Goal: Transaction & Acquisition: Purchase product/service

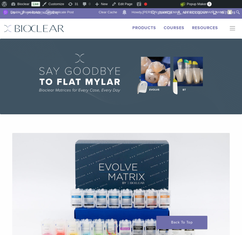
click at [233, 27] on button "Primary Navigation" at bounding box center [231, 29] width 10 height 8
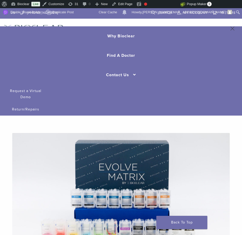
click at [171, 24] on div "US 1.855.712.5327 Search My Account 19 items Cart × BT Matrix Series - Small, B…" at bounding box center [121, 23] width 242 height 30
click at [230, 30] on button "Primary Navigation" at bounding box center [231, 29] width 10 height 8
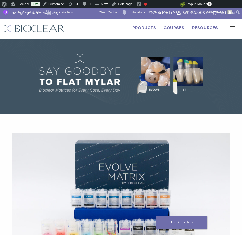
click at [151, 30] on link "Products" at bounding box center [144, 27] width 24 height 5
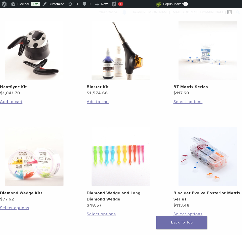
scroll to position [407, 0]
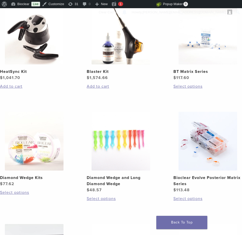
click at [192, 147] on img at bounding box center [208, 141] width 59 height 59
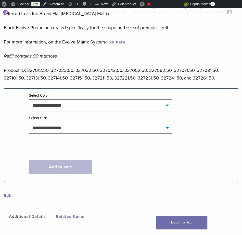
scroll to position [686, 0]
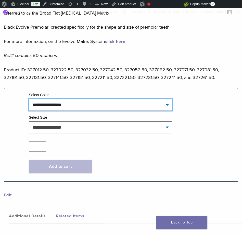
click at [156, 99] on select "**********" at bounding box center [100, 105] width 143 height 12
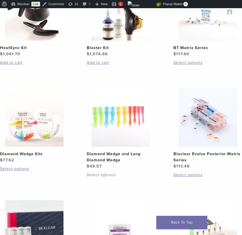
scroll to position [437, 0]
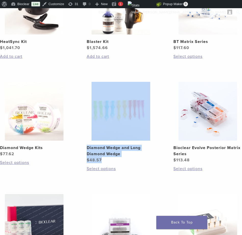
drag, startPoint x: 113, startPoint y: 148, endPoint x: 194, endPoint y: 0, distance: 169.1
click at [0, 0] on body "US 1.855.712.5327 Search My Account 19 items Cart × BT Matrix Series - Small, B…" at bounding box center [121, 18] width 242 height 894
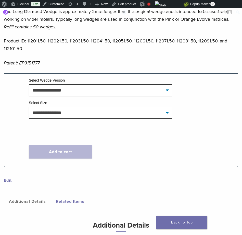
scroll to position [349, 0]
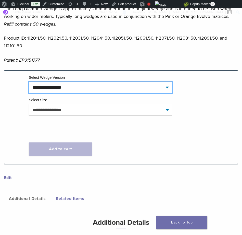
click at [139, 86] on select "**********" at bounding box center [100, 87] width 143 height 12
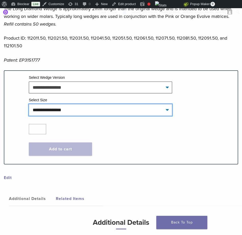
click at [157, 110] on select "**********" at bounding box center [100, 110] width 143 height 12
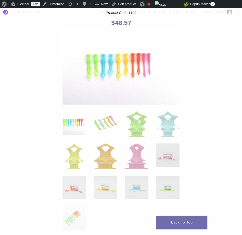
scroll to position [59, 0]
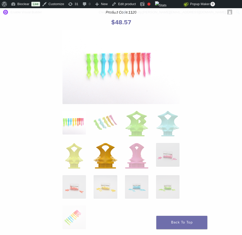
click at [102, 155] on img at bounding box center [105, 156] width 23 height 26
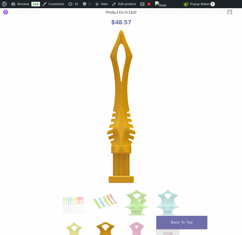
click at [128, 136] on img at bounding box center [121, 106] width 28 height 153
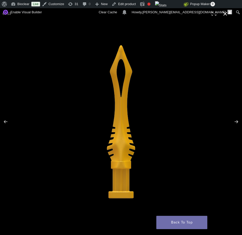
click at [106, 122] on div at bounding box center [121, 121] width 242 height 226
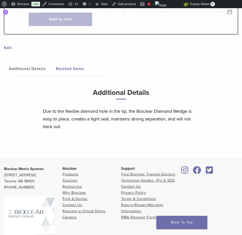
scroll to position [552, 0]
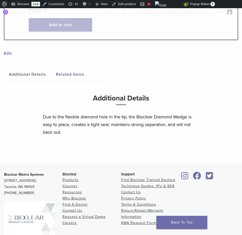
click at [66, 76] on link "Related Items" at bounding box center [79, 74] width 47 height 14
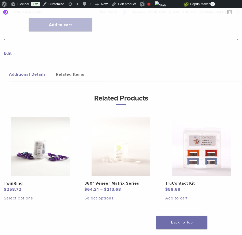
click at [41, 78] on link "Additional Details" at bounding box center [32, 74] width 47 height 14
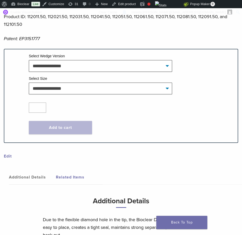
scroll to position [441, 0]
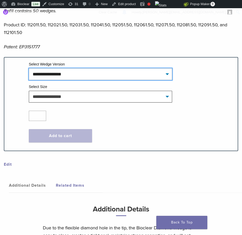
click at [101, 77] on select "**********" at bounding box center [100, 74] width 143 height 12
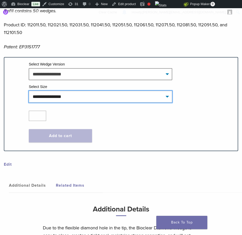
click at [161, 95] on select "**********" at bounding box center [100, 97] width 143 height 12
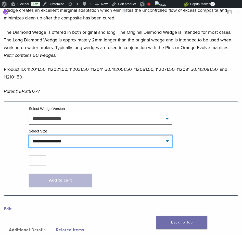
scroll to position [407, 0]
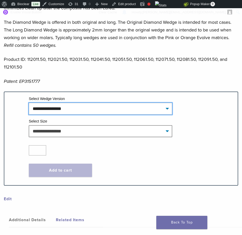
click at [153, 111] on select "**********" at bounding box center [100, 109] width 143 height 12
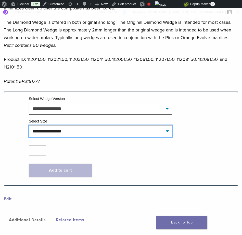
click at [159, 129] on select "**********" at bounding box center [100, 131] width 143 height 12
click at [29, 125] on select "**********" at bounding box center [100, 131] width 143 height 12
select select "******"
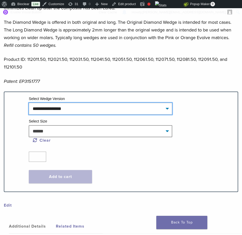
click at [142, 111] on select "**********" at bounding box center [100, 109] width 143 height 12
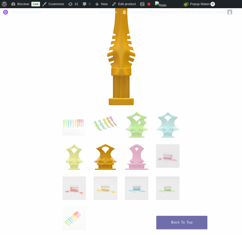
scroll to position [127, 0]
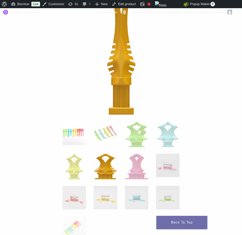
click at [77, 133] on img at bounding box center [74, 132] width 23 height 23
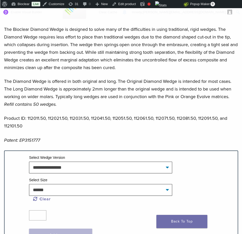
scroll to position [257, 0]
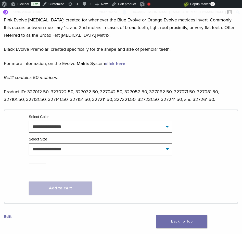
scroll to position [720, 0]
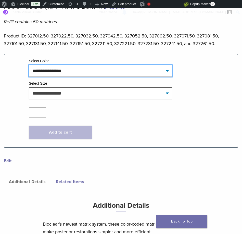
click at [150, 65] on select "**********" at bounding box center [100, 71] width 143 height 12
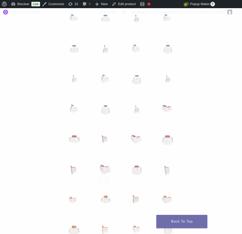
scroll to position [0, 0]
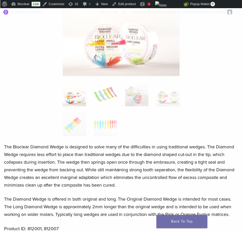
scroll to position [70, 0]
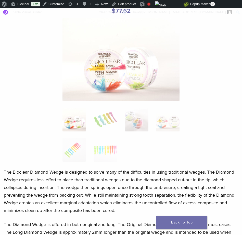
click at [127, 81] on img at bounding box center [121, 59] width 117 height 83
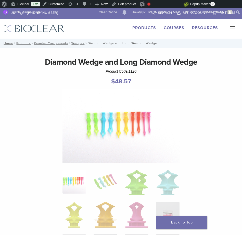
select select "******"
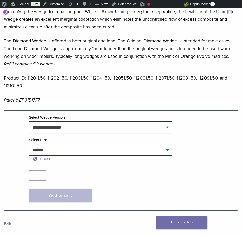
scroll to position [316, 0]
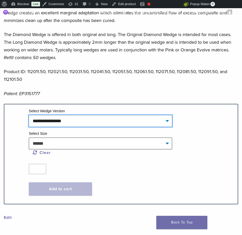
click at [145, 122] on select "**********" at bounding box center [100, 121] width 143 height 12
click at [145, 120] on select "**********" at bounding box center [100, 121] width 143 height 12
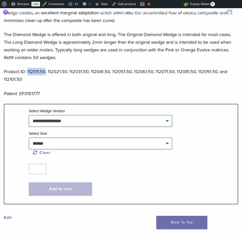
drag, startPoint x: 27, startPoint y: 72, endPoint x: 46, endPoint y: 72, distance: 18.4
click at [46, 72] on p "Product ID: 112011.50, 112021.50, 112031.50, 112041.50, 112051.50, 112061.50, 1…" at bounding box center [121, 75] width 235 height 15
copy p "112011.50"
drag, startPoint x: 48, startPoint y: 72, endPoint x: 67, endPoint y: 72, distance: 19.6
click at [67, 72] on p "Product ID: 112011.50, 112021.50, 112031.50, 112041.50, 112051.50, 112061.50, 1…" at bounding box center [121, 75] width 235 height 15
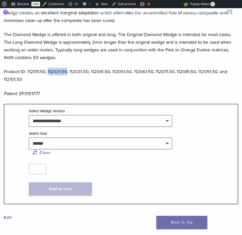
copy p "112021.50"
drag, startPoint x: 69, startPoint y: 72, endPoint x: 88, endPoint y: 72, distance: 19.1
click at [88, 72] on p "Product ID: 112011.50, 112021.50, 112031.50, 112041.50, 112051.50, 112061.50, 1…" at bounding box center [121, 75] width 235 height 15
copy p "112031.50"
drag, startPoint x: 91, startPoint y: 72, endPoint x: 109, endPoint y: 72, distance: 17.9
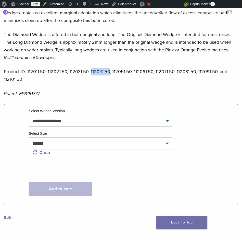
click at [109, 72] on p "Product ID: 112011.50, 112021.50, 112031.50, 112041.50, 112051.50, 112061.50, 1…" at bounding box center [121, 75] width 235 height 15
copy p "112041.50"
drag, startPoint x: 113, startPoint y: 72, endPoint x: 131, endPoint y: 72, distance: 18.1
click at [131, 72] on p "Product ID: 112011.50, 112021.50, 112031.50, 112041.50, 112051.50, 112061.50, 1…" at bounding box center [121, 75] width 235 height 15
copy p "112051.50"
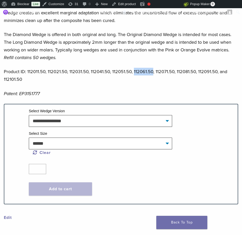
drag, startPoint x: 134, startPoint y: 72, endPoint x: 153, endPoint y: 73, distance: 18.9
click at [153, 73] on p "Product ID: 112011.50, 112021.50, 112031.50, 112041.50, 112051.50, 112061.50, 1…" at bounding box center [121, 75] width 235 height 15
copy p "112061.50"
drag, startPoint x: 156, startPoint y: 72, endPoint x: 174, endPoint y: 72, distance: 18.1
click at [174, 72] on p "Product ID: 112011.50, 112021.50, 112031.50, 112041.50, 112051.50, 112061.50, 1…" at bounding box center [121, 75] width 235 height 15
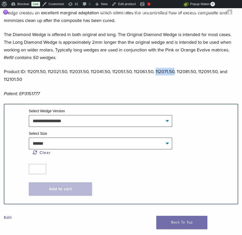
copy p "112071.50"
click at [181, 69] on p "Product ID: 112011.50, 112021.50, 112031.50, 112041.50, 112051.50, 112061.50, 1…" at bounding box center [121, 75] width 235 height 15
drag, startPoint x: 177, startPoint y: 72, endPoint x: 195, endPoint y: 72, distance: 18.6
click at [195, 72] on p "Product ID: 112011.50, 112021.50, 112031.50, 112041.50, 112051.50, 112061.50, 1…" at bounding box center [121, 75] width 235 height 15
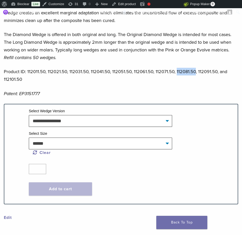
copy p "112081.50"
drag, startPoint x: 198, startPoint y: 72, endPoint x: 217, endPoint y: 72, distance: 18.6
click at [217, 72] on p "Product ID: 112011.50, 112021.50, 112031.50, 112041.50, 112051.50, 112061.50, 1…" at bounding box center [121, 75] width 235 height 15
copy p "112091.50"
drag, startPoint x: 24, startPoint y: 81, endPoint x: 2, endPoint y: 81, distance: 22.2
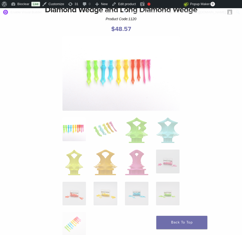
scroll to position [59, 0]
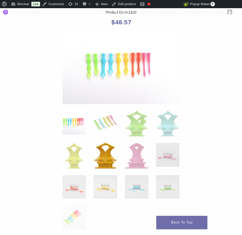
click at [104, 152] on img at bounding box center [105, 156] width 23 height 26
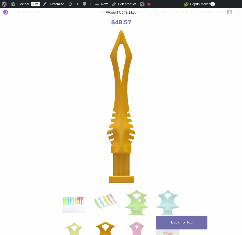
click at [76, 198] on img at bounding box center [74, 200] width 23 height 23
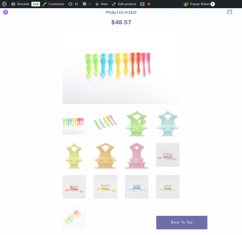
click at [127, 68] on img at bounding box center [121, 67] width 117 height 74
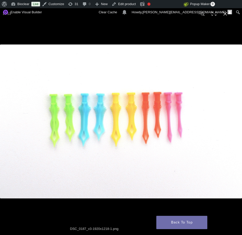
click at [123, 118] on img at bounding box center [121, 121] width 242 height 154
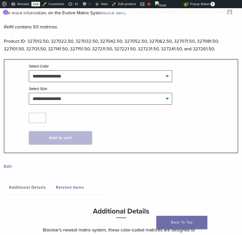
scroll to position [715, 0]
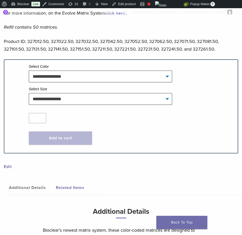
click at [143, 64] on td "Select Color" at bounding box center [131, 67] width 205 height 7
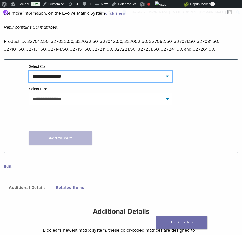
click at [140, 70] on select "**********" at bounding box center [100, 76] width 143 height 12
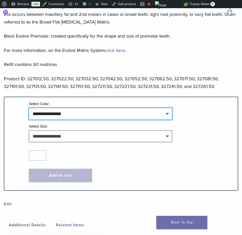
scroll to position [678, 0]
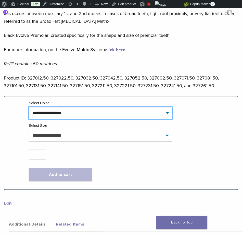
click at [141, 107] on select "**********" at bounding box center [100, 113] width 143 height 12
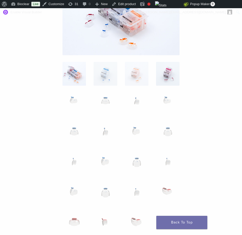
scroll to position [138, 0]
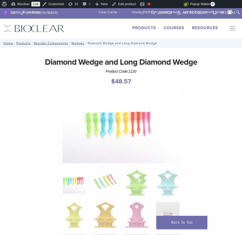
select select "******"
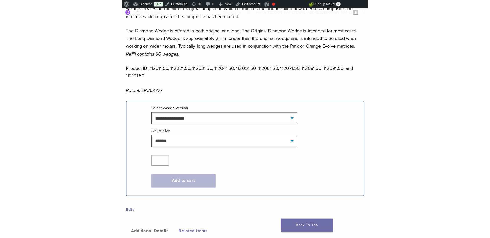
scroll to position [316, 0]
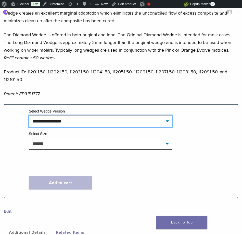
click at [116, 120] on select "**********" at bounding box center [100, 121] width 143 height 12
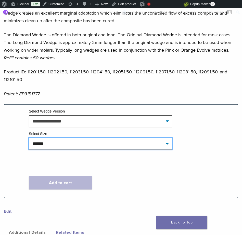
click at [166, 142] on select "**********" at bounding box center [100, 144] width 143 height 12
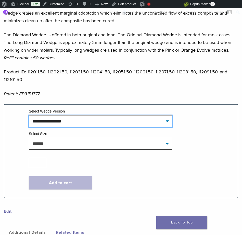
click at [163, 123] on select "**********" at bounding box center [100, 121] width 143 height 12
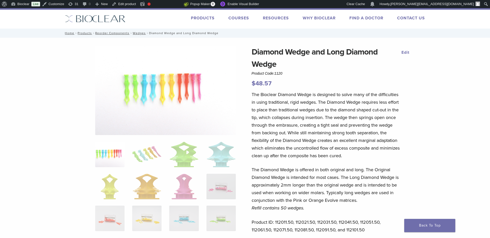
scroll to position [0, 0]
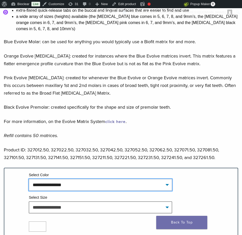
scroll to position [667, 0]
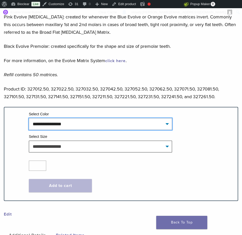
click at [49, 118] on select "**********" at bounding box center [100, 124] width 143 height 12
click at [29, 118] on select "**********" at bounding box center [100, 124] width 143 height 12
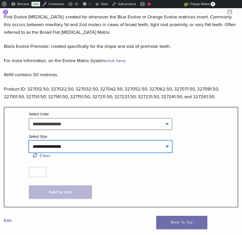
click at [51, 143] on select "**********" at bounding box center [100, 146] width 143 height 12
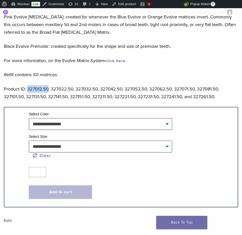
drag, startPoint x: 27, startPoint y: 82, endPoint x: 48, endPoint y: 82, distance: 20.9
click at [48, 85] on p "Product ID: 327012.50, 327022.50, 327032.50, 327042.50, 327052.50, 327062.50, 3…" at bounding box center [121, 92] width 234 height 15
copy p "327012.50"
drag, startPoint x: 50, startPoint y: 82, endPoint x: 72, endPoint y: 82, distance: 21.7
click at [72, 85] on p "Product ID: 327012.50, 327022.50, 327032.50, 327042.50, 327052.50, 327062.50, 3…" at bounding box center [121, 92] width 234 height 15
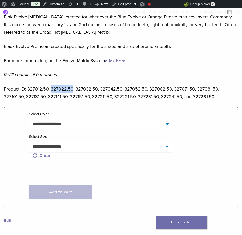
copy p "327022.50"
drag, startPoint x: 75, startPoint y: 82, endPoint x: 97, endPoint y: 82, distance: 21.4
click at [97, 85] on p "Product ID: 327012.50, 327022.50, 327032.50, 327042.50, 327052.50, 327062.50, 3…" at bounding box center [121, 92] width 234 height 15
copy p "327032.50"
drag, startPoint x: 99, startPoint y: 83, endPoint x: 121, endPoint y: 83, distance: 21.9
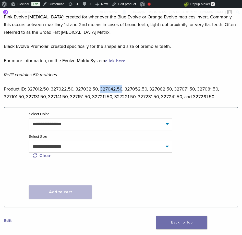
click at [121, 85] on p "Product ID: 327012.50, 327022.50, 327032.50, 327042.50, 327052.50, 327062.50, 3…" at bounding box center [121, 92] width 234 height 15
copy p "327042.50"
drag, startPoint x: 125, startPoint y: 83, endPoint x: 147, endPoint y: 82, distance: 22.0
click at [147, 85] on p "Product ID: 327012.50, 327022.50, 327032.50, 327042.50, 327052.50, 327062.50, 3…" at bounding box center [121, 92] width 234 height 15
copy p "327052.50,"
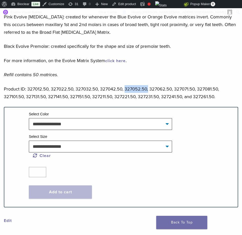
click at [126, 85] on p "Product ID: 327012.50, 327022.50, 327032.50, 327042.50, 327052.50, 327062.50, 3…" at bounding box center [121, 92] width 234 height 15
drag, startPoint x: 124, startPoint y: 83, endPoint x: 145, endPoint y: 83, distance: 20.4
click at [145, 85] on p "Product ID: 327012.50, 327022.50, 327032.50, 327042.50, 327052.50, 327062.50, 3…" at bounding box center [121, 92] width 234 height 15
click at [144, 85] on p "Product ID: 327012.50, 327022.50, 327032.50, 327042.50, 327052.50, 327062.50, 3…" at bounding box center [121, 92] width 234 height 15
drag, startPoint x: 145, startPoint y: 83, endPoint x: 124, endPoint y: 84, distance: 21.4
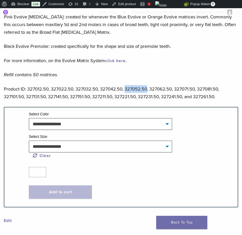
click at [124, 85] on p "Product ID: 327012.50, 327022.50, 327032.50, 327042.50, 327052.50, 327062.50, 3…" at bounding box center [121, 92] width 234 height 15
copy p "327052.50"
drag, startPoint x: 149, startPoint y: 83, endPoint x: 170, endPoint y: 83, distance: 21.2
click at [170, 85] on p "Product ID: 327012.50, 327022.50, 327032.50, 327042.50, 327052.50, 327062.50, 3…" at bounding box center [121, 92] width 234 height 15
copy p "327062.50"
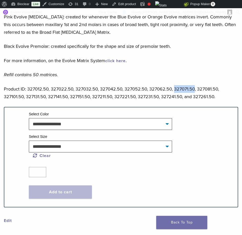
drag, startPoint x: 173, startPoint y: 83, endPoint x: 193, endPoint y: 83, distance: 20.4
click at [193, 85] on p "Product ID: 327012.50, 327022.50, 327032.50, 327042.50, 327052.50, 327062.50, 3…" at bounding box center [121, 92] width 234 height 15
copy p "327071.50"
drag, startPoint x: 196, startPoint y: 83, endPoint x: 216, endPoint y: 82, distance: 19.9
click at [216, 85] on p "Product ID: 327012.50, 327022.50, 327032.50, 327042.50, 327052.50, 327062.50, 3…" at bounding box center [121, 92] width 234 height 15
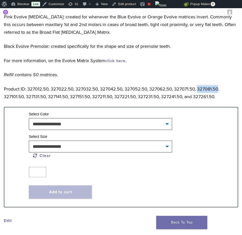
copy p "327081.50"
drag, startPoint x: 4, startPoint y: 90, endPoint x: 23, endPoint y: 90, distance: 18.6
click at [23, 90] on p "Product ID: 327012.50, 327022.50, 327032.50, 327042.50, 327052.50, 327062.50, 3…" at bounding box center [121, 92] width 234 height 15
copy p "327101.50"
drag, startPoint x: 26, startPoint y: 91, endPoint x: 46, endPoint y: 91, distance: 19.9
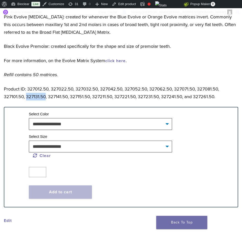
click at [46, 91] on p "Product ID: 327012.50, 327022.50, 327032.50, 327042.50, 327052.50, 327062.50, 3…" at bounding box center [121, 92] width 234 height 15
drag, startPoint x: 48, startPoint y: 90, endPoint x: 67, endPoint y: 90, distance: 18.1
click at [67, 90] on p "Product ID: 327012.50, 327022.50, 327032.50, 327042.50, 327052.50, 327062.50, 3…" at bounding box center [121, 92] width 234 height 15
drag, startPoint x: 70, startPoint y: 91, endPoint x: 89, endPoint y: 91, distance: 18.6
click at [89, 91] on p "Product ID: 327012.50, 327022.50, 327032.50, 327042.50, 327052.50, 327062.50, 3…" at bounding box center [121, 92] width 234 height 15
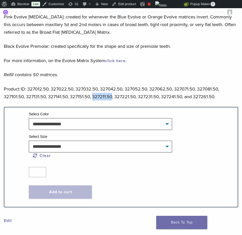
drag, startPoint x: 92, startPoint y: 91, endPoint x: 112, endPoint y: 90, distance: 20.4
click at [112, 90] on p "Product ID: 327012.50, 327022.50, 327032.50, 327042.50, 327052.50, 327062.50, 3…" at bounding box center [121, 92] width 234 height 15
drag, startPoint x: 115, startPoint y: 90, endPoint x: 134, endPoint y: 90, distance: 19.6
click at [134, 90] on p "Product ID: 327012.50, 327022.50, 327032.50, 327042.50, 327052.50, 327062.50, 3…" at bounding box center [121, 92] width 234 height 15
drag, startPoint x: 138, startPoint y: 91, endPoint x: 158, endPoint y: 91, distance: 20.7
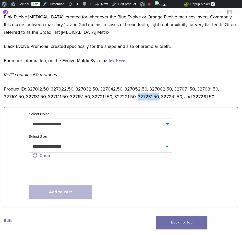
click at [158, 91] on p "Product ID: 327012.50, 327022.50, 327032.50, 327042.50, 327052.50, 327062.50, 3…" at bounding box center [121, 92] width 234 height 15
drag, startPoint x: 161, startPoint y: 90, endPoint x: 180, endPoint y: 91, distance: 19.9
click at [180, 91] on p "Product ID: 327012.50, 327022.50, 327032.50, 327042.50, 327052.50, 327062.50, 3…" at bounding box center [121, 92] width 234 height 15
drag, startPoint x: 192, startPoint y: 91, endPoint x: 213, endPoint y: 91, distance: 20.2
click at [213, 91] on p "Product ID: 327012.50, 327022.50, 327032.50, 327042.50, 327052.50, 327062.50, 3…" at bounding box center [121, 92] width 234 height 15
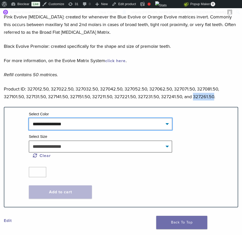
click at [120, 118] on select "**********" at bounding box center [100, 124] width 143 height 12
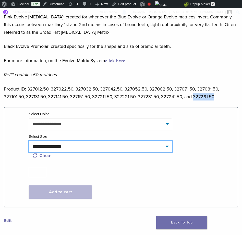
click at [104, 142] on select "**********" at bounding box center [100, 146] width 143 height 12
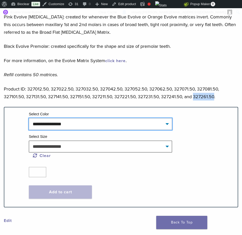
click at [130, 118] on select "**********" at bounding box center [100, 124] width 143 height 12
click at [29, 118] on select "**********" at bounding box center [100, 124] width 143 height 12
select select "*****"
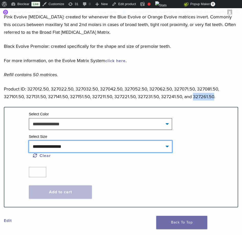
click at [99, 140] on select "**********" at bounding box center [100, 146] width 143 height 12
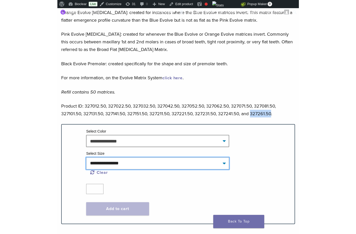
scroll to position [551, 0]
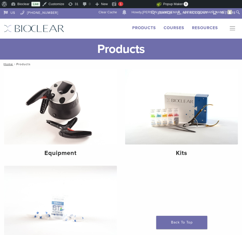
scroll to position [437, 0]
